Goal: Information Seeking & Learning: Find specific fact

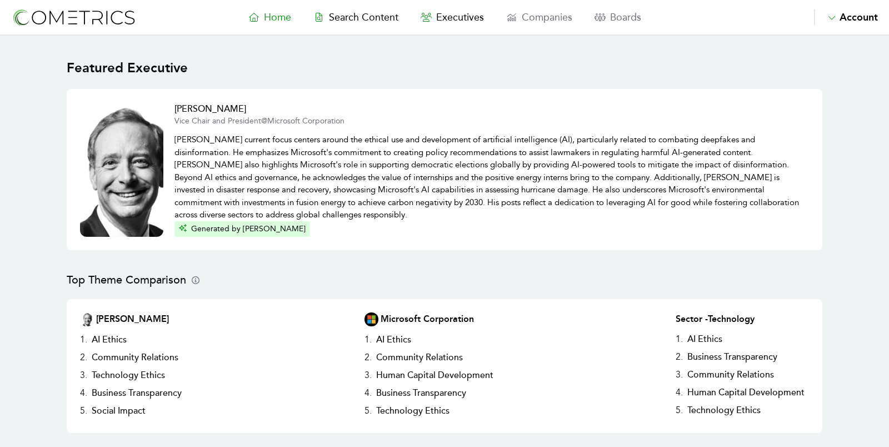
click at [354, 9] on nav "Home Search Content Executives Companies Boards Saved Alerts Nominate Account A…" at bounding box center [444, 18] width 889 height 36
click at [356, 16] on span "Search Content" at bounding box center [363, 17] width 69 height 12
select select "50"
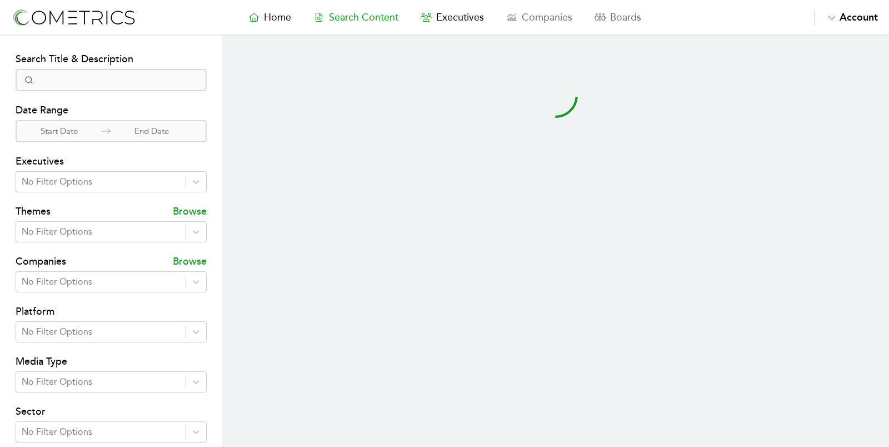
select select "50"
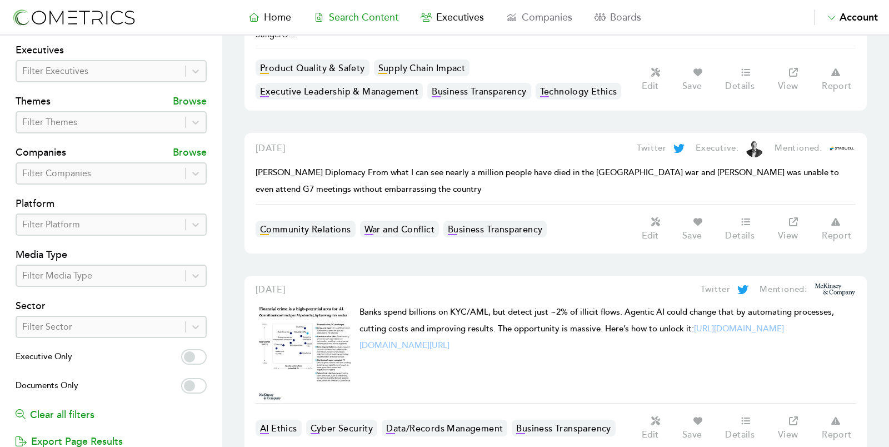
scroll to position [118, 0]
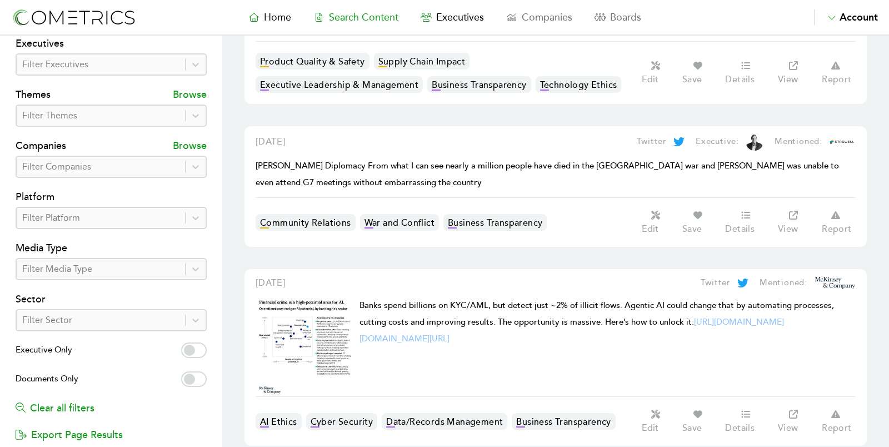
click at [282, 222] on div "August 19, 2025 Twitter Executive: Mentioned: Trump Diplomacy From what I can s…" at bounding box center [555, 186] width 622 height 121
click at [733, 135] on p "Executive:" at bounding box center [717, 141] width 43 height 13
click at [790, 211] on icon at bounding box center [793, 215] width 9 height 9
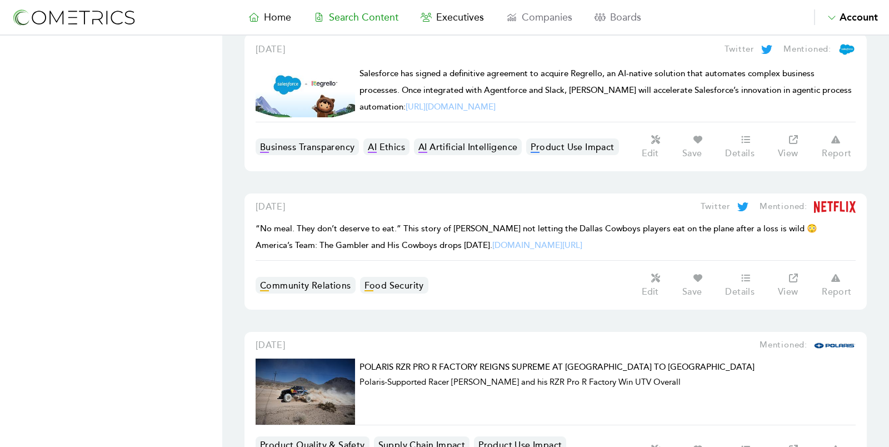
scroll to position [1324, 0]
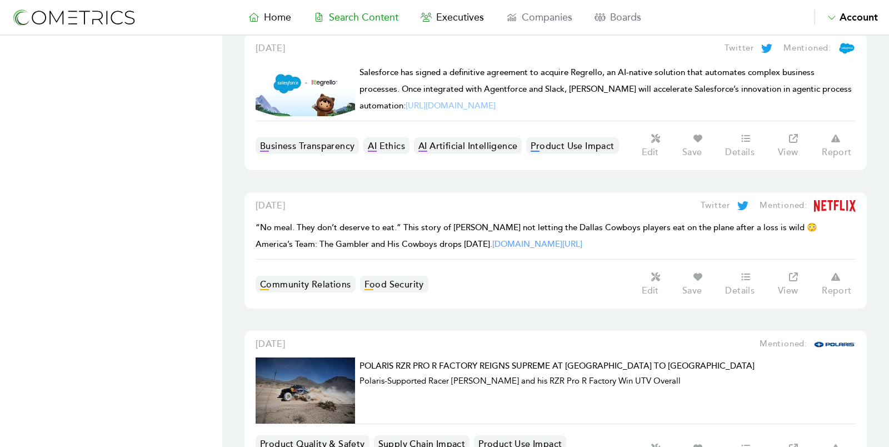
click at [531, 239] on link "pic.twitter.com/Uiy7vcUmJ1" at bounding box center [537, 244] width 90 height 11
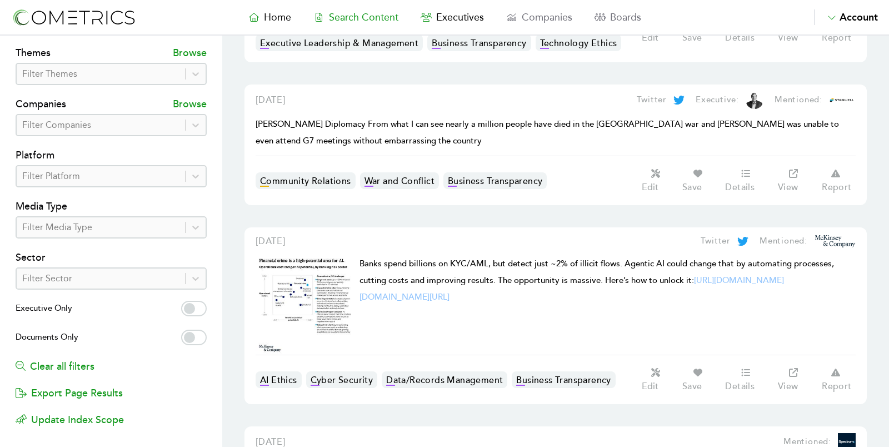
scroll to position [0, 0]
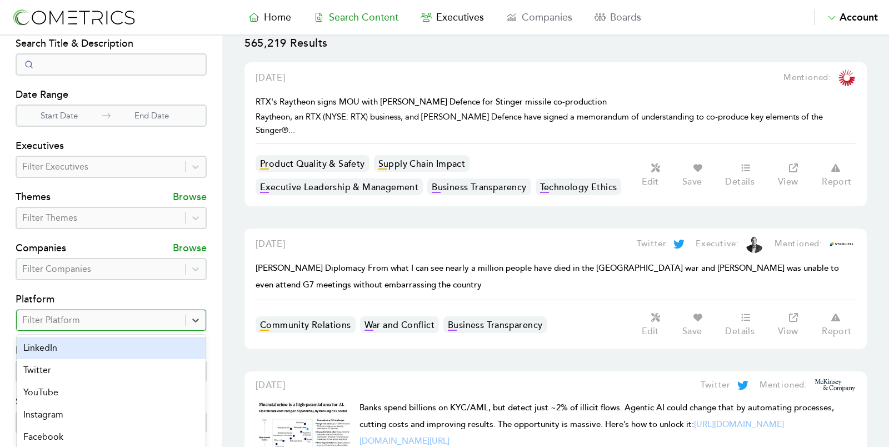
click at [117, 318] on div at bounding box center [100, 320] width 157 height 16
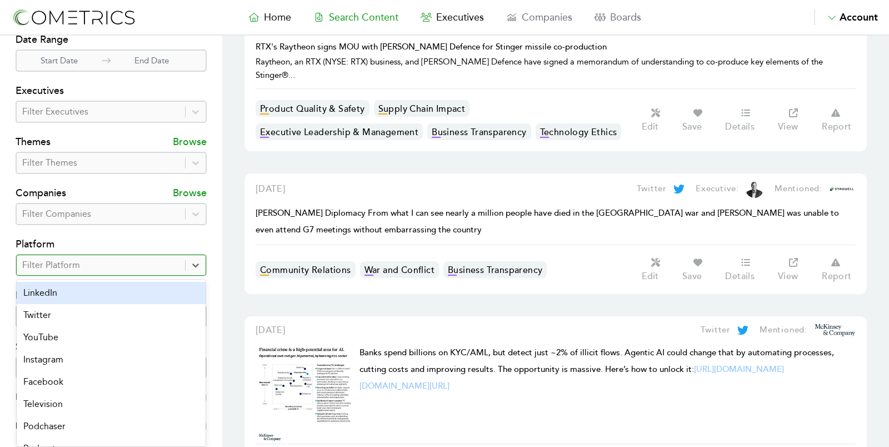
scroll to position [73, 0]
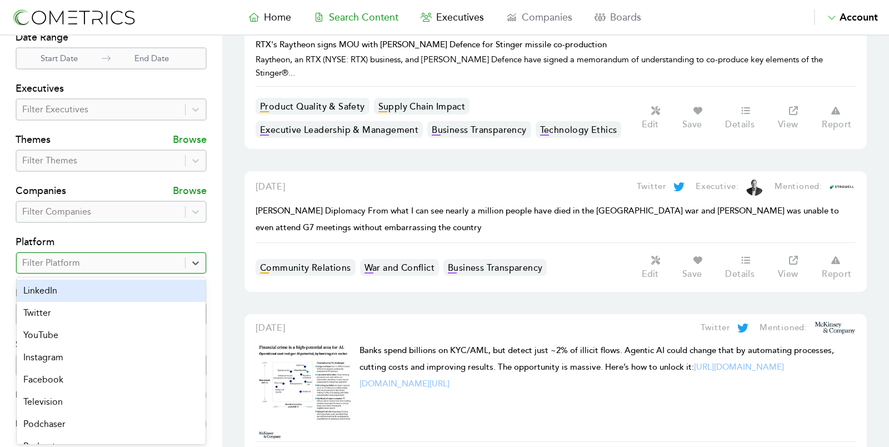
click at [117, 287] on div "LinkedIn" at bounding box center [111, 290] width 189 height 22
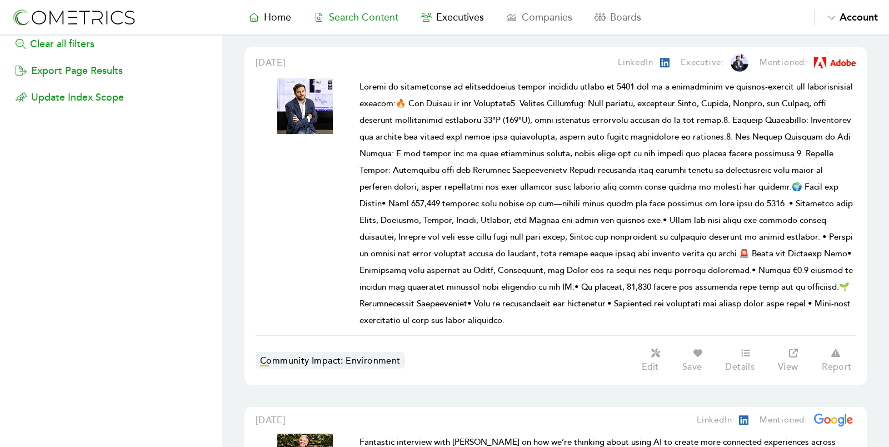
scroll to position [477, 0]
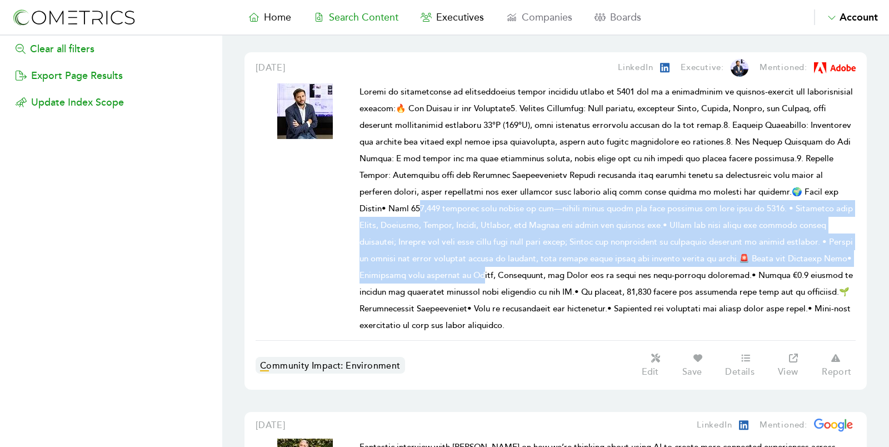
drag, startPoint x: 421, startPoint y: 194, endPoint x: 470, endPoint y: 262, distance: 83.6
click at [470, 262] on span at bounding box center [605, 209] width 493 height 244
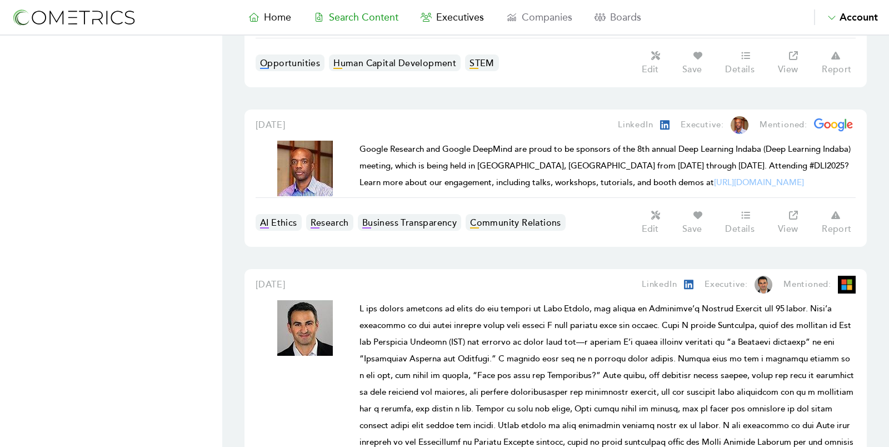
scroll to position [1176, 0]
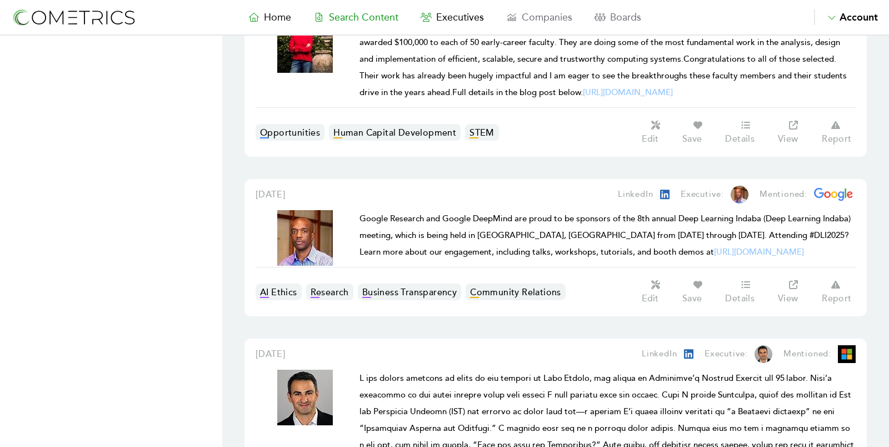
scroll to position [0, 0]
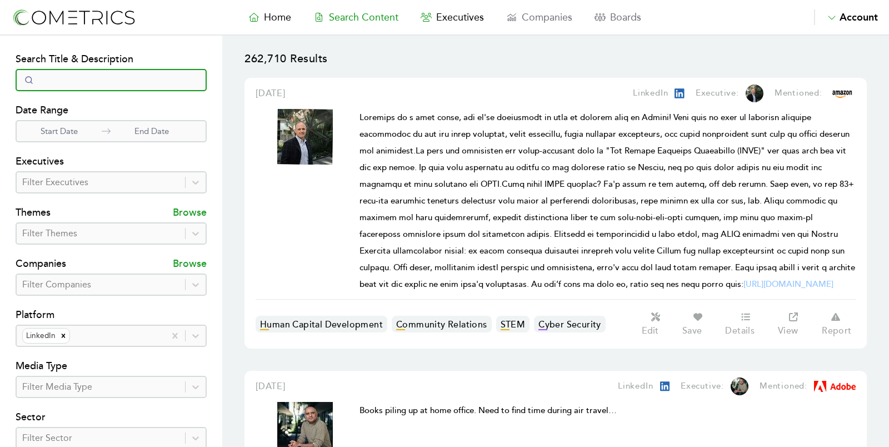
click at [84, 84] on input "Search" at bounding box center [111, 80] width 191 height 22
type input "c"
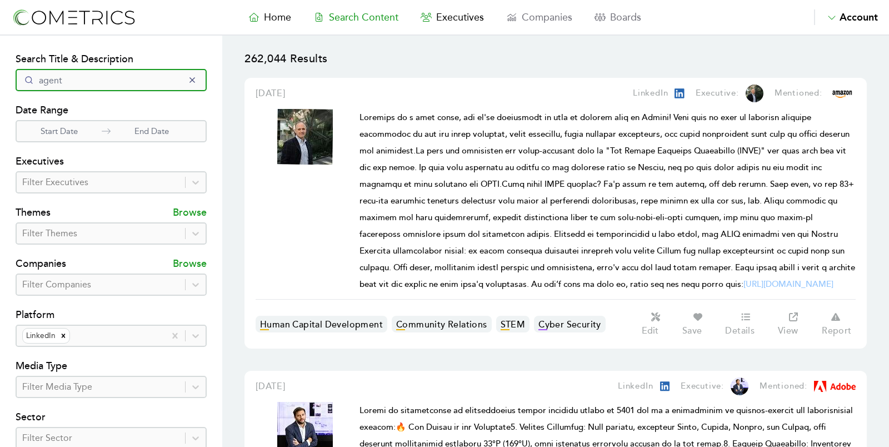
type input "agent"
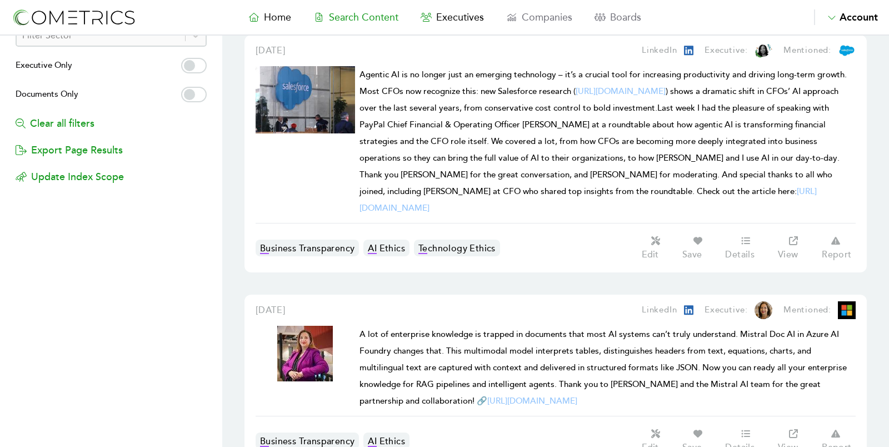
scroll to position [435, 0]
